Goal: Task Accomplishment & Management: Use online tool/utility

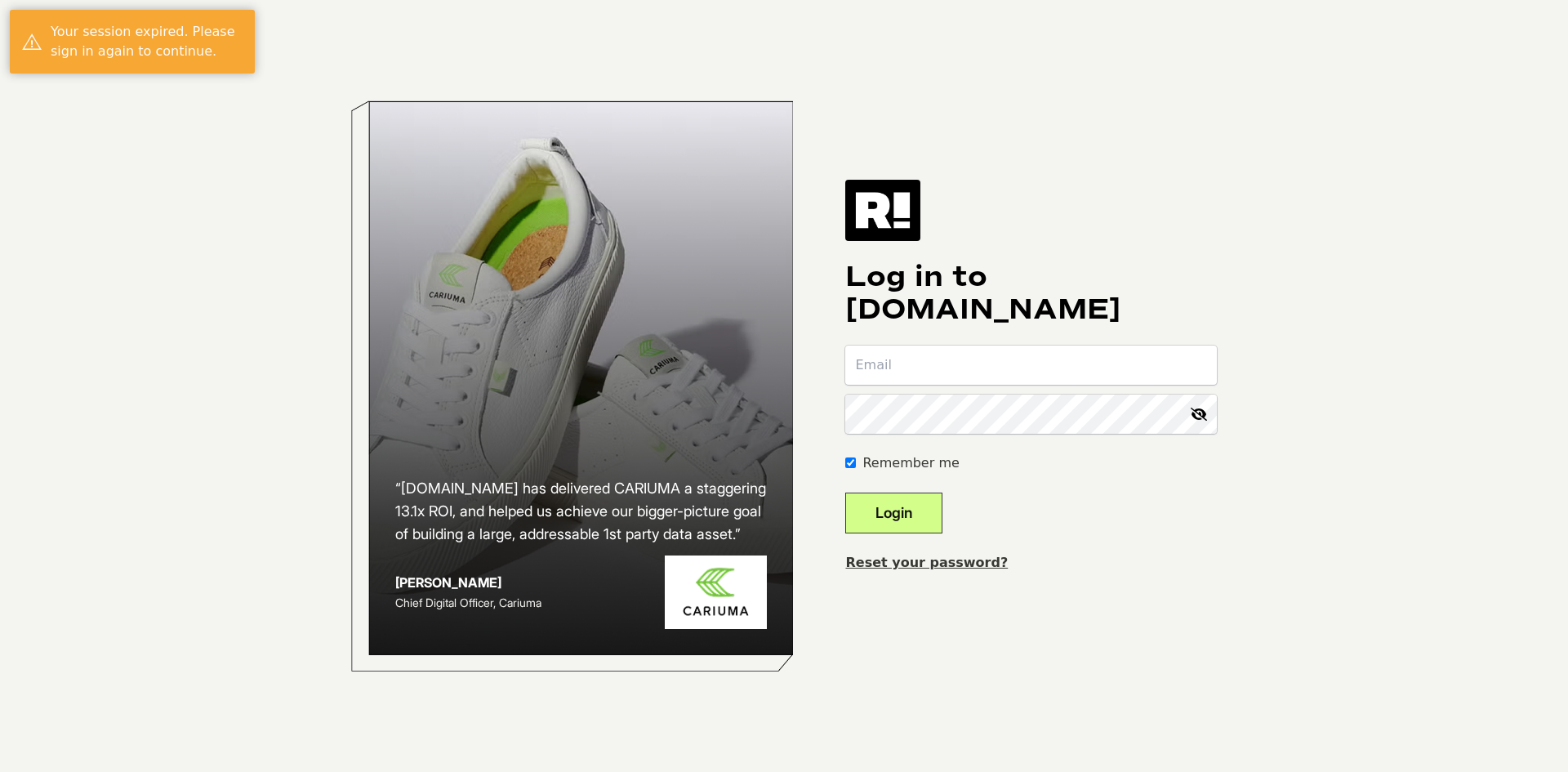
type input "[EMAIL_ADDRESS][DOMAIN_NAME]"
click at [886, 511] on button "Login" at bounding box center [893, 513] width 97 height 41
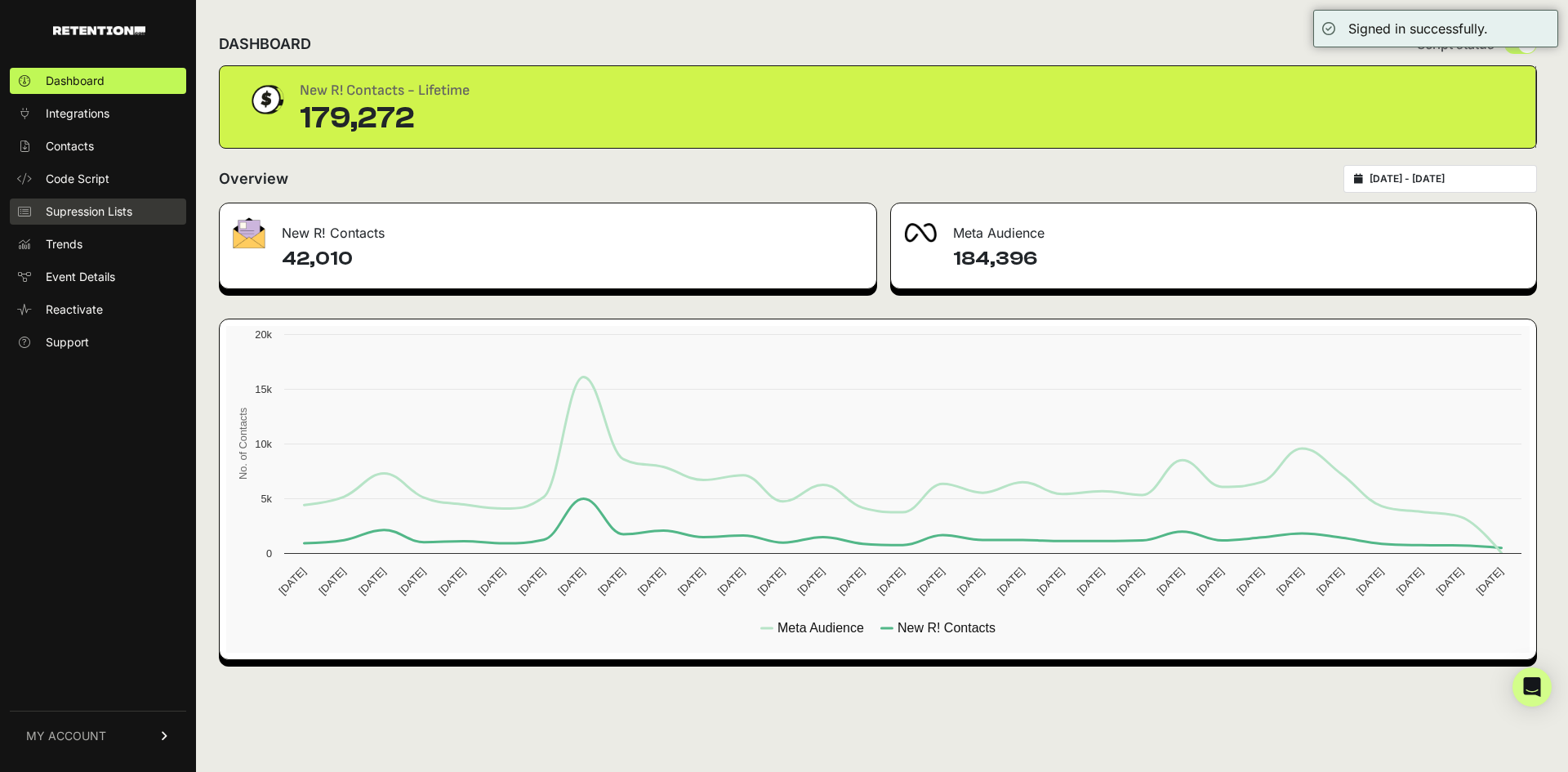
click at [88, 203] on span "Supression Lists" at bounding box center [89, 211] width 87 height 16
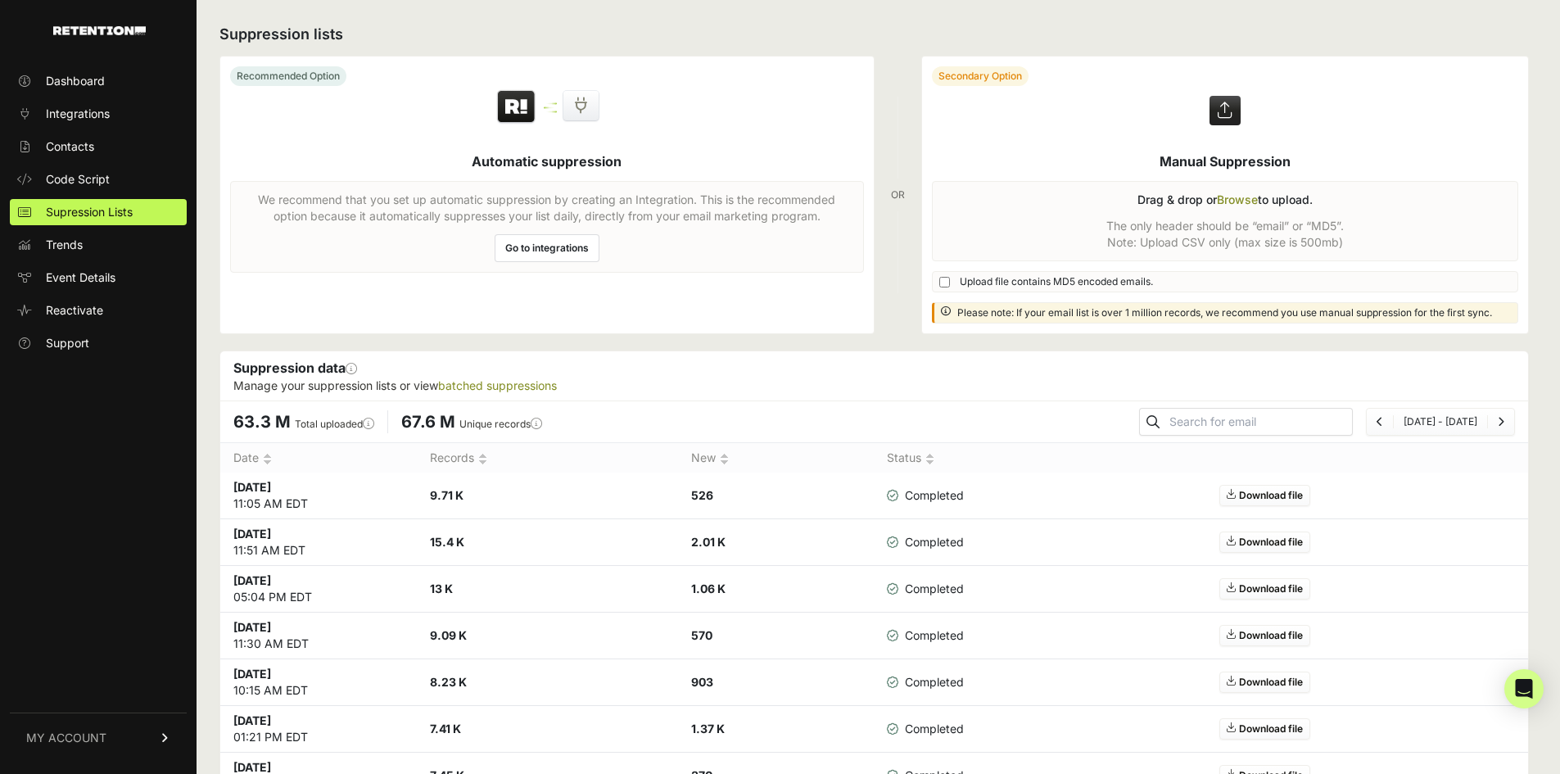
click at [1241, 193] on label at bounding box center [1225, 194] width 607 height 277
click at [0, 0] on input "file" at bounding box center [0, 0] width 0 height 0
